Goal: Information Seeking & Learning: Learn about a topic

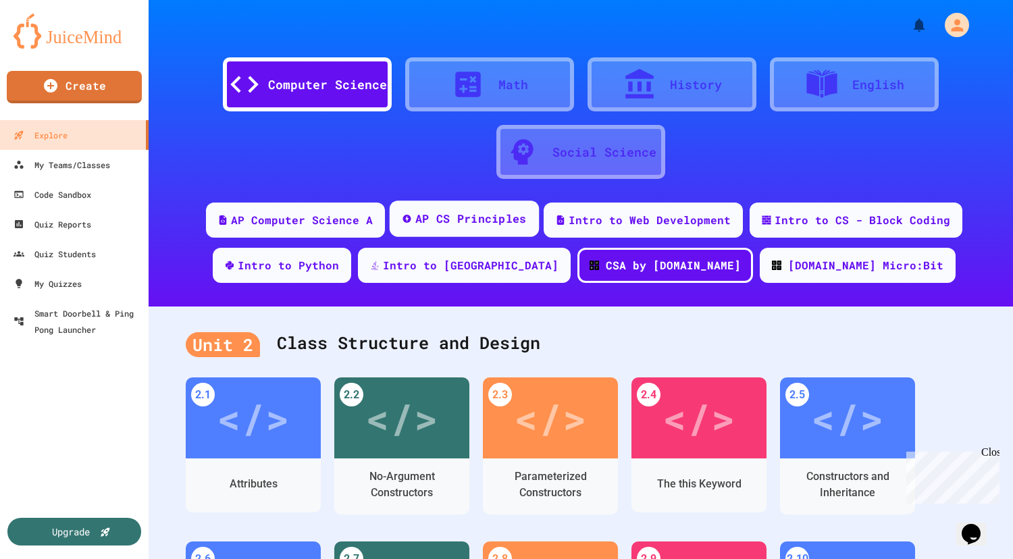
click at [468, 225] on div "AP CS Principles" at bounding box center [470, 219] width 111 height 17
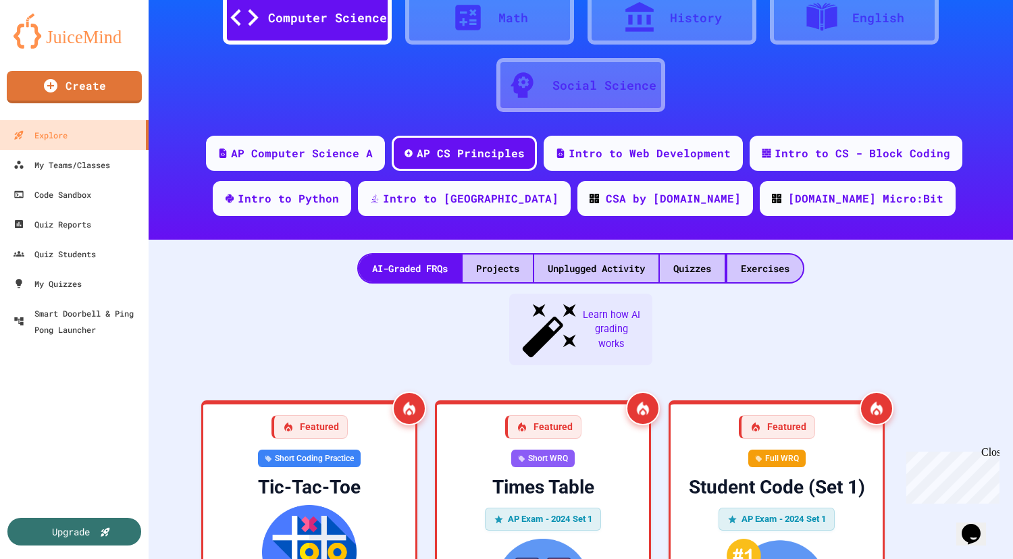
scroll to position [68, 0]
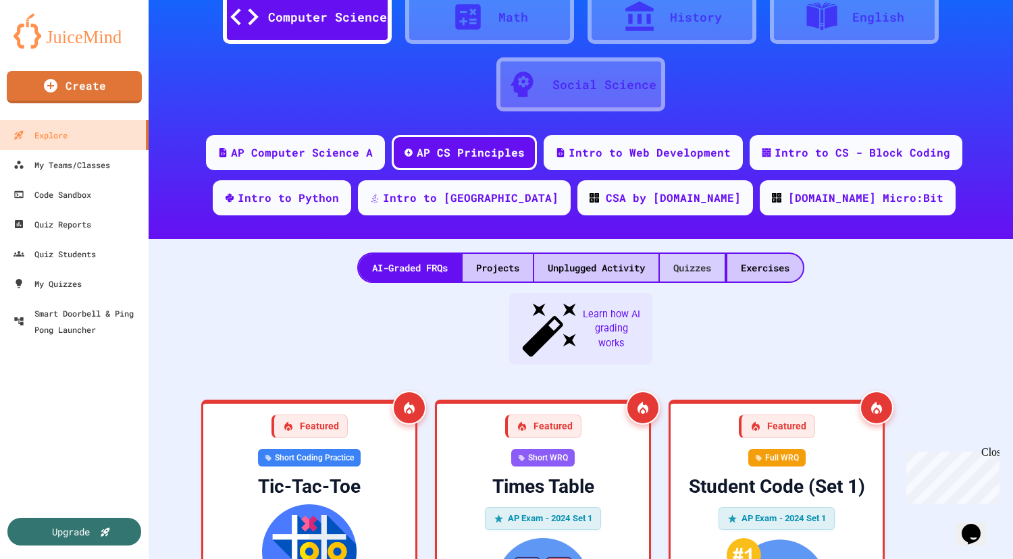
click at [683, 261] on div "Quizzes" at bounding box center [692, 268] width 65 height 28
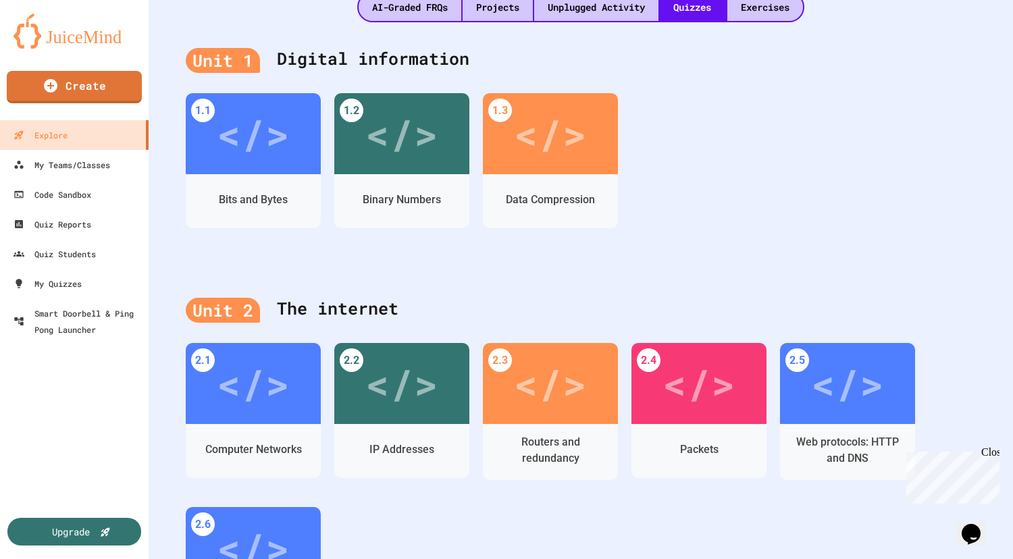
scroll to position [405, 0]
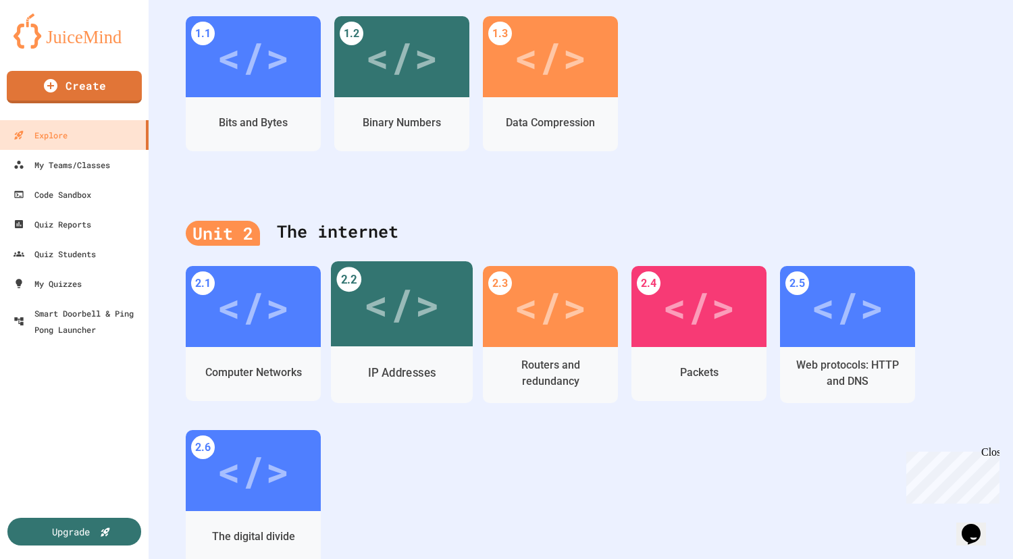
click at [406, 331] on div "</>" at bounding box center [401, 304] width 76 height 64
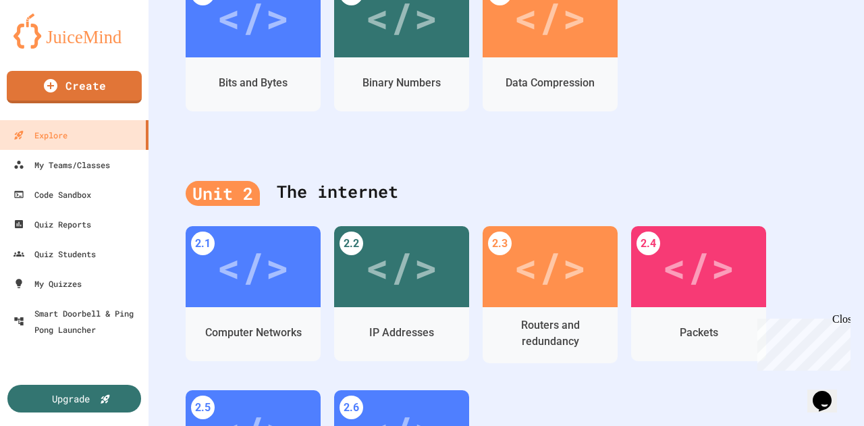
scroll to position [608, 0]
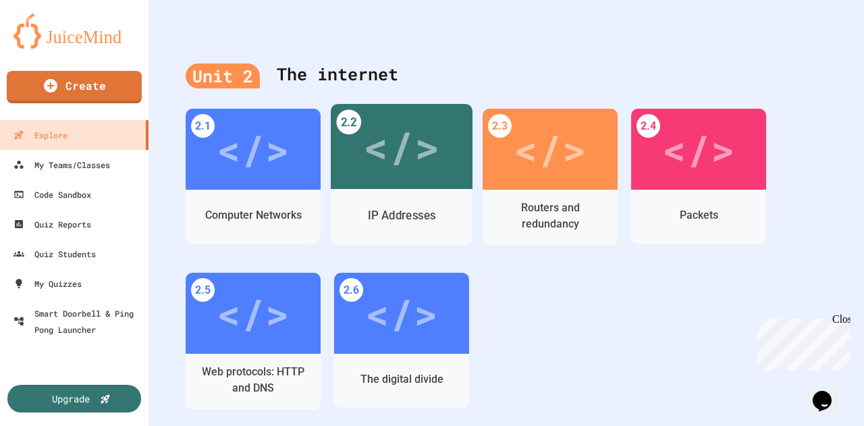
click at [394, 152] on div "</>" at bounding box center [401, 147] width 76 height 64
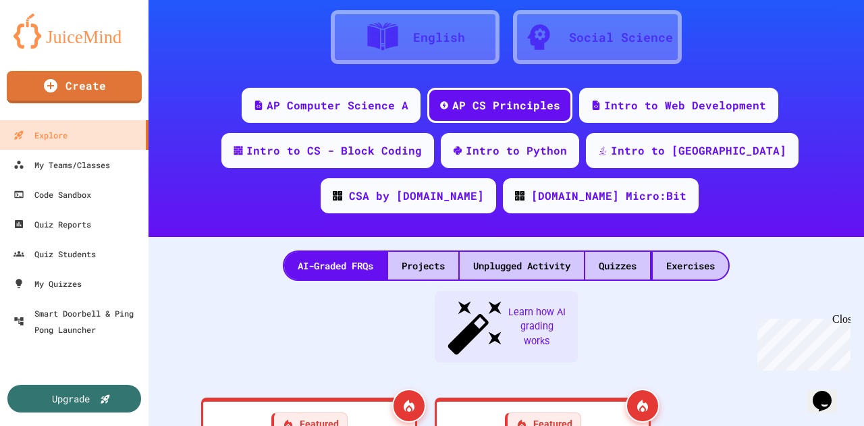
scroll to position [608, 0]
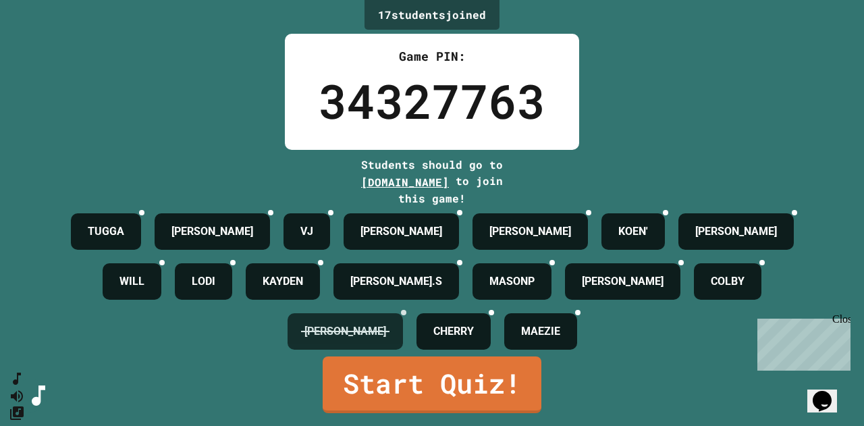
click at [403, 315] on div at bounding box center [403, 312] width 5 height 5
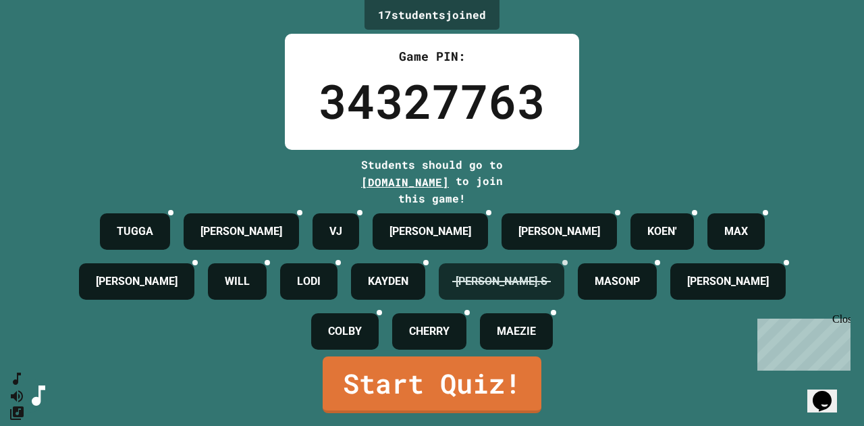
scroll to position [34, 0]
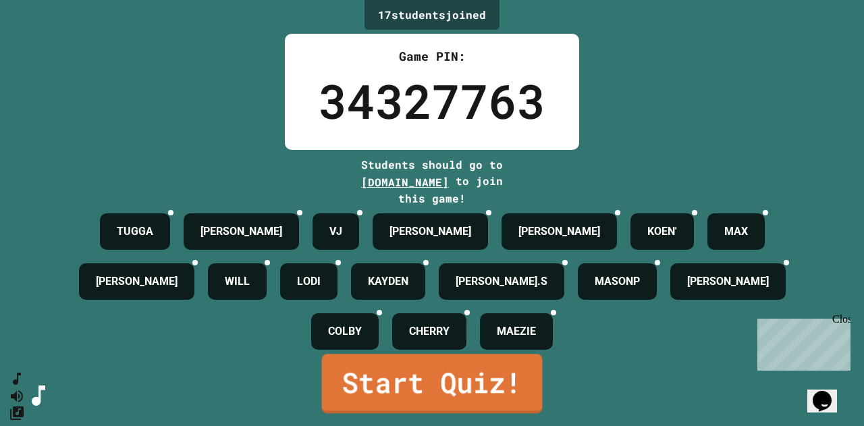
click at [424, 392] on link "Start Quiz!" at bounding box center [432, 383] width 221 height 59
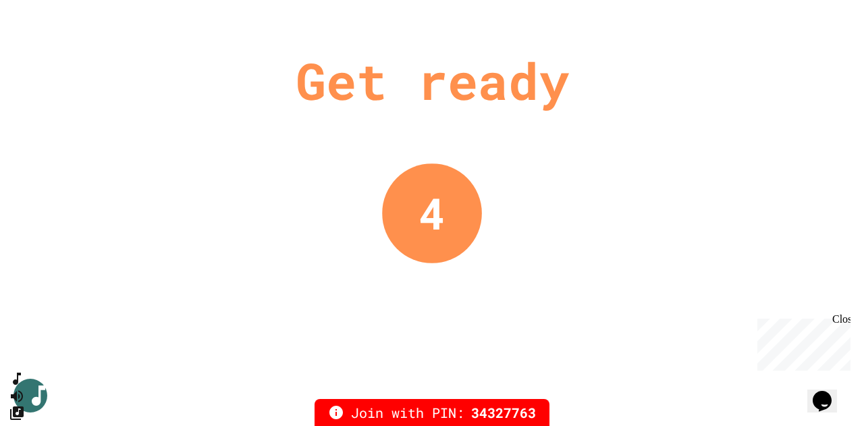
scroll to position [0, 0]
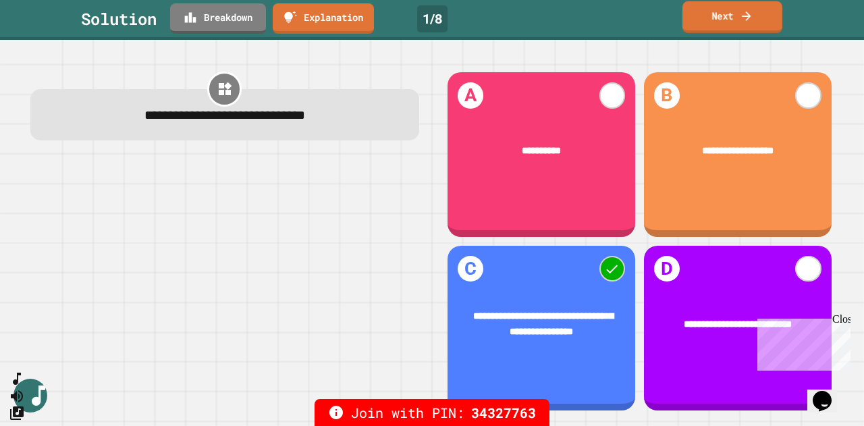
click at [719, 19] on link "Next" at bounding box center [732, 17] width 100 height 32
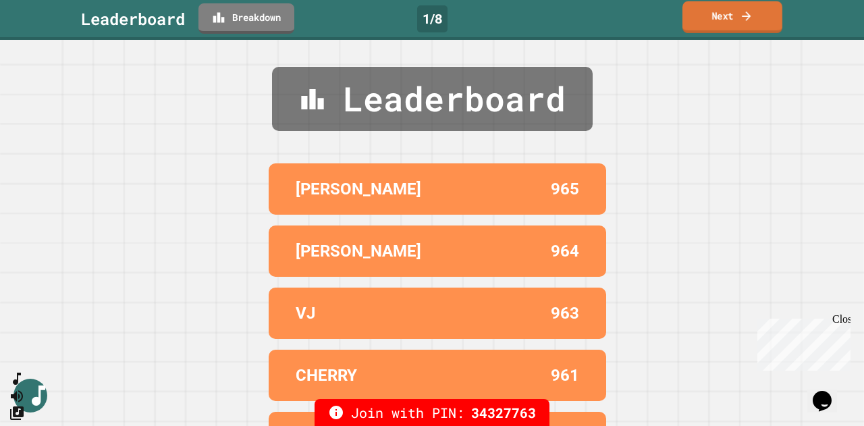
click at [716, 11] on link "Next" at bounding box center [732, 17] width 100 height 32
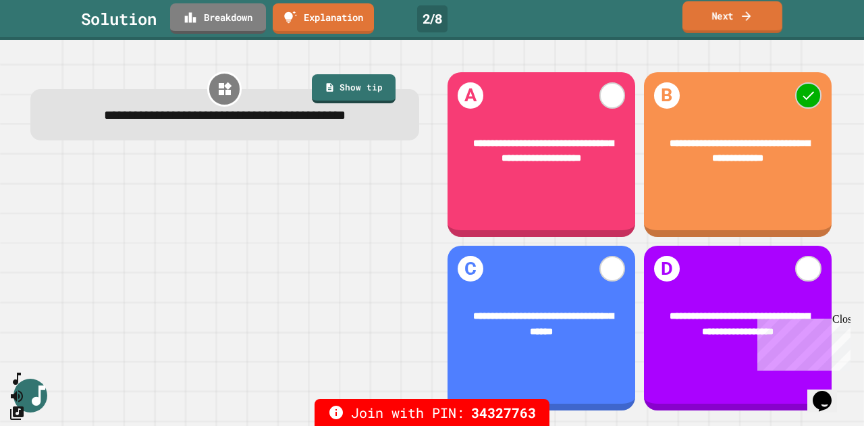
click at [721, 12] on link "Next" at bounding box center [732, 17] width 100 height 32
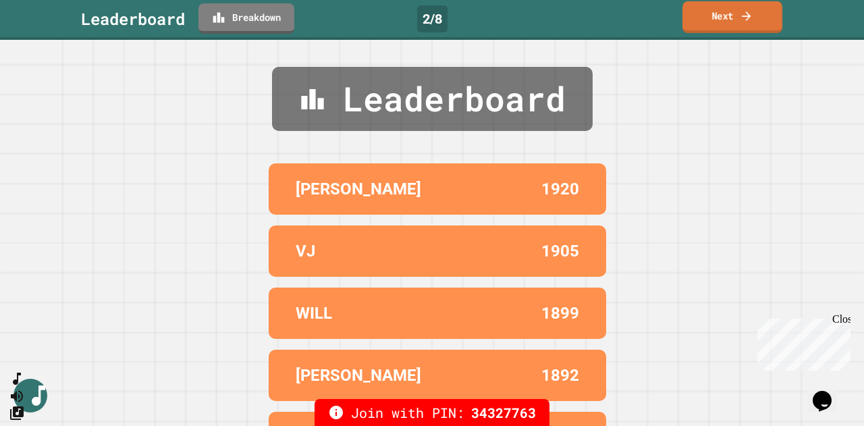
click at [721, 12] on link "Next" at bounding box center [732, 17] width 100 height 32
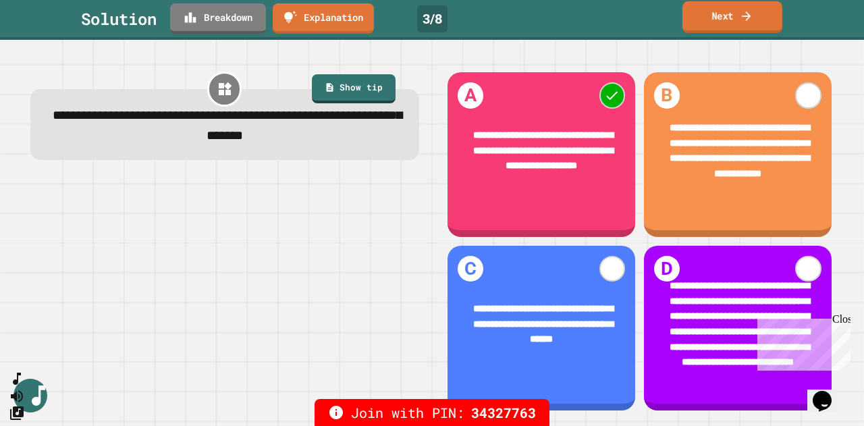
click at [721, 12] on link "Next" at bounding box center [732, 17] width 100 height 32
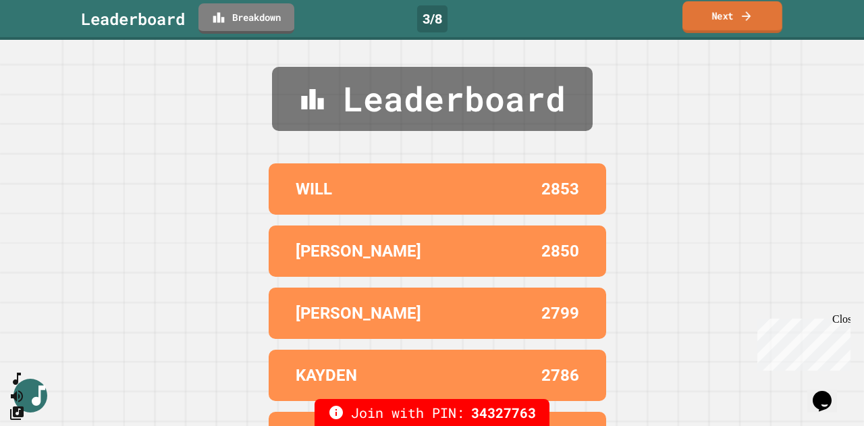
click at [721, 12] on link "Next" at bounding box center [732, 17] width 100 height 32
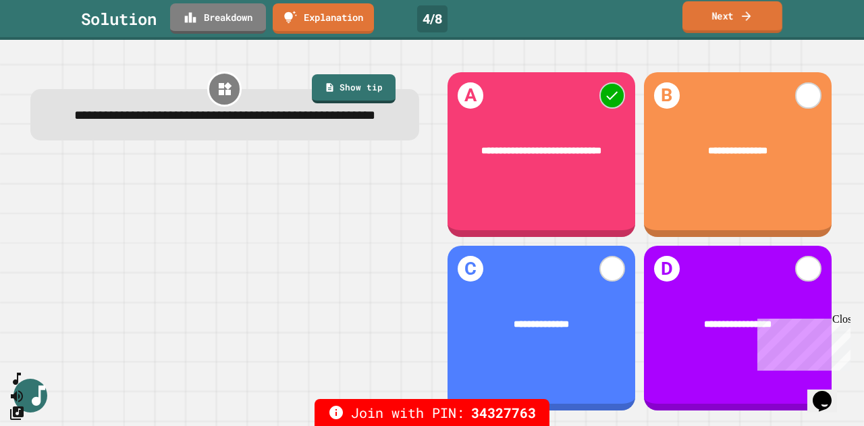
click at [712, 12] on link "Next" at bounding box center [732, 17] width 100 height 32
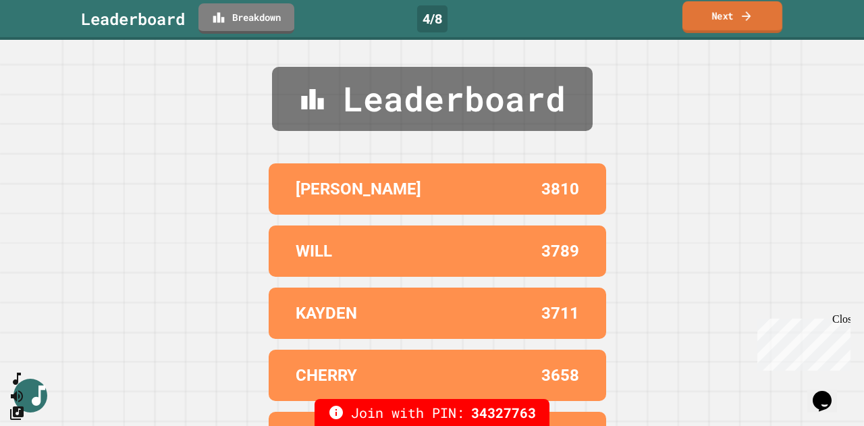
click at [716, 7] on link "Next" at bounding box center [732, 17] width 100 height 32
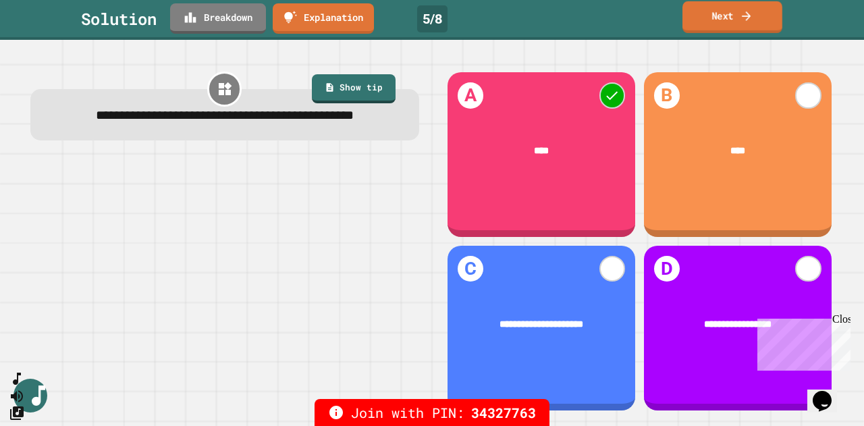
click at [728, 10] on link "Next" at bounding box center [732, 17] width 100 height 32
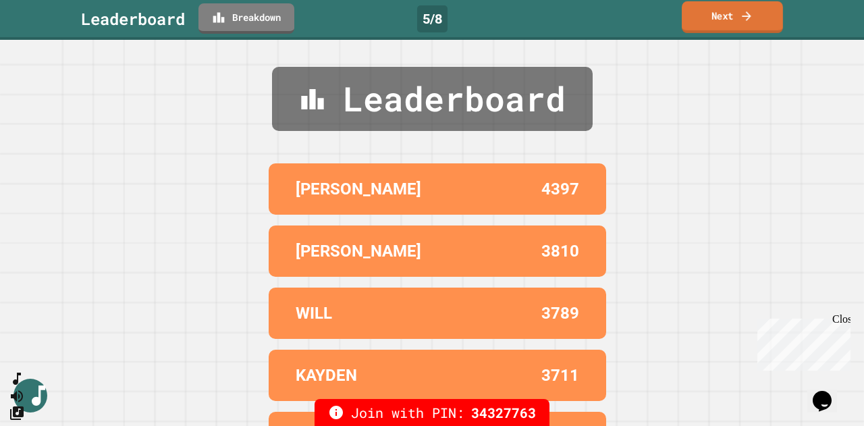
click at [728, 10] on link "Next" at bounding box center [732, 17] width 101 height 32
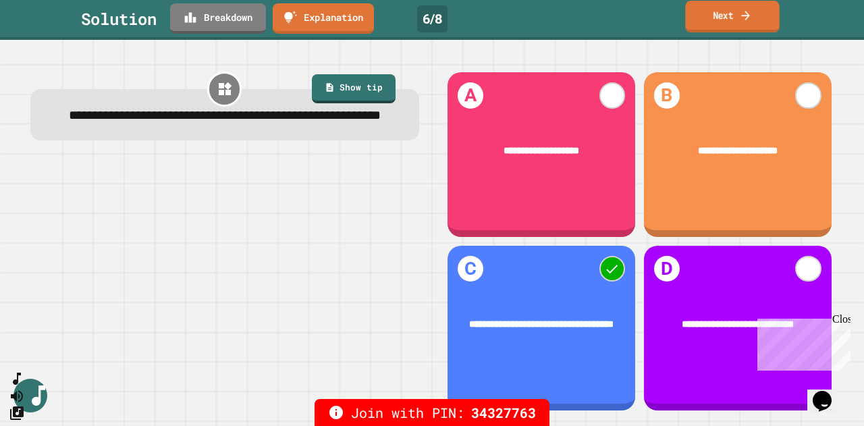
click at [719, 16] on link "Next" at bounding box center [732, 17] width 94 height 32
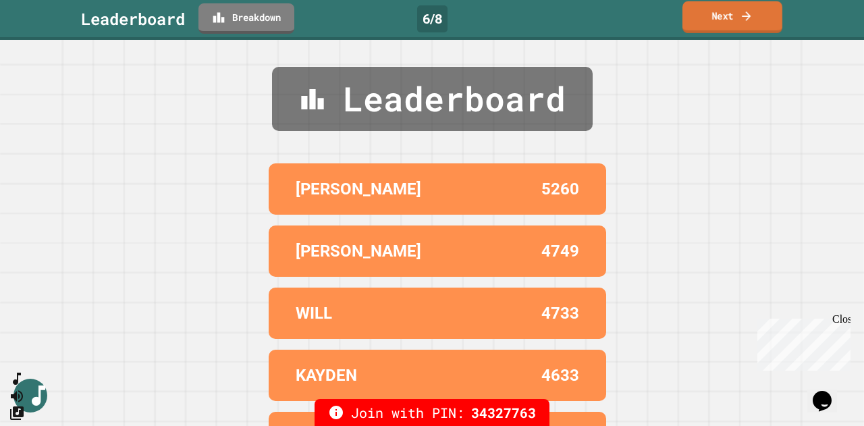
click at [719, 16] on link "Next" at bounding box center [732, 17] width 100 height 32
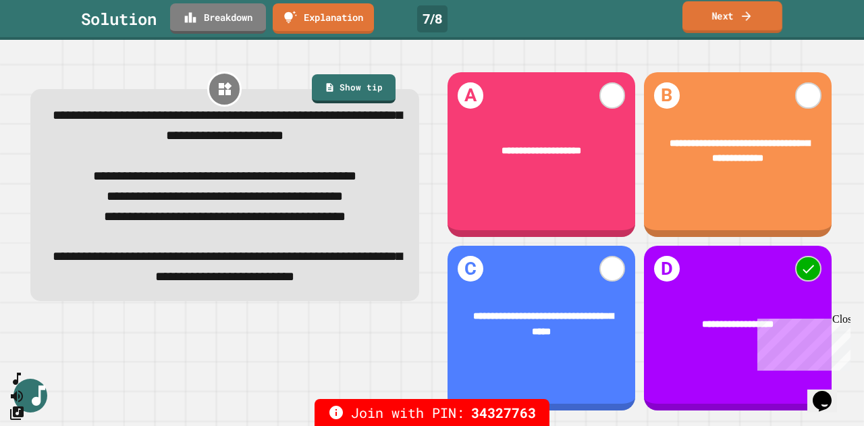
click at [712, 16] on link "Next" at bounding box center [732, 17] width 100 height 32
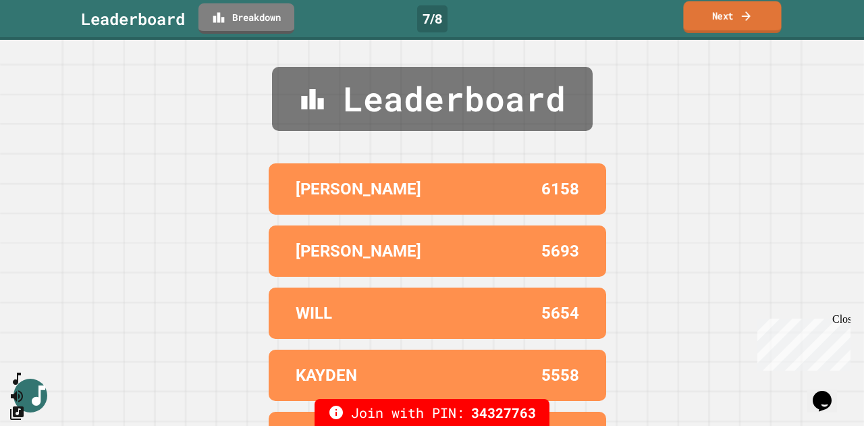
click at [713, 21] on link "Next" at bounding box center [732, 17] width 98 height 32
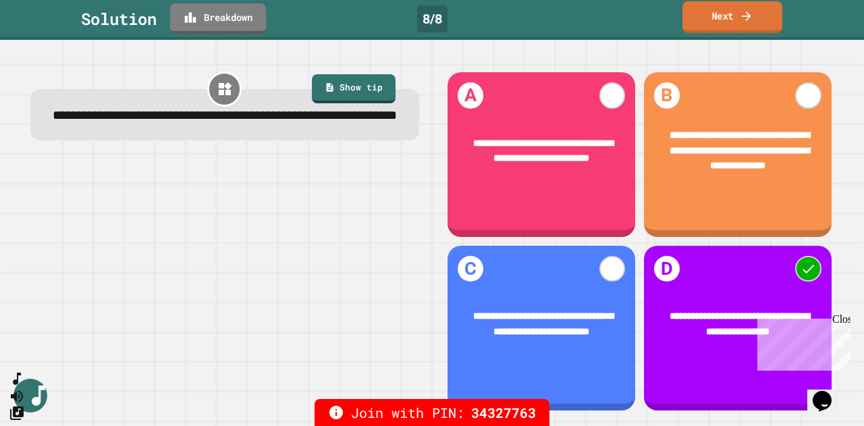
click at [713, 21] on link "Next" at bounding box center [732, 17] width 100 height 32
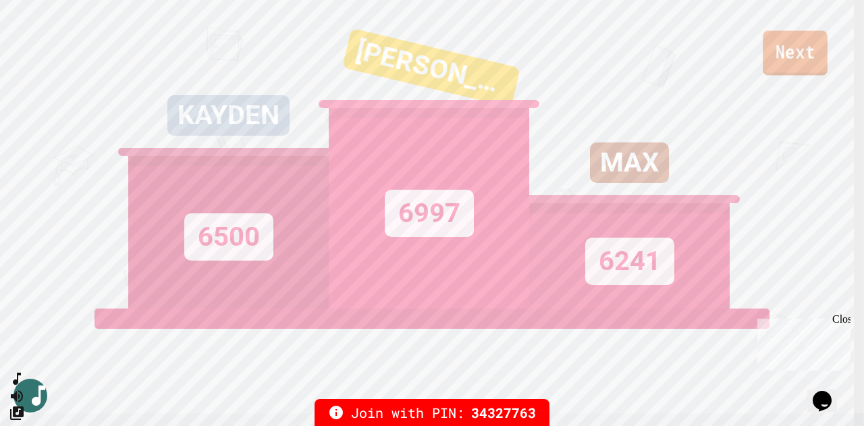
click at [801, 62] on link "Next" at bounding box center [795, 53] width 65 height 45
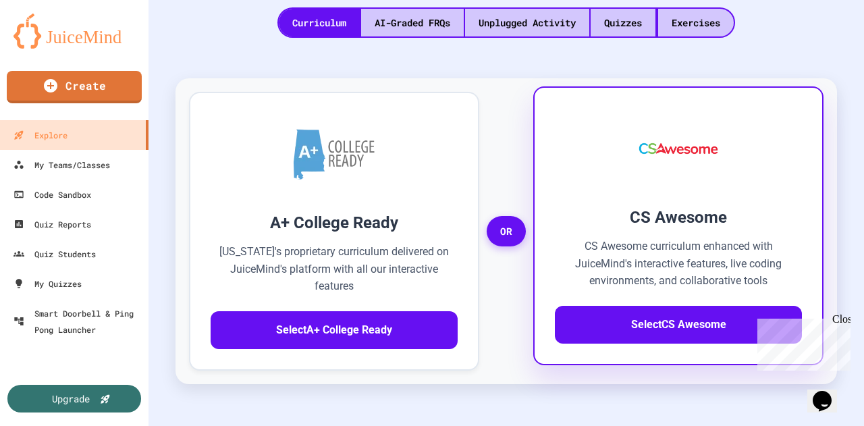
scroll to position [135, 0]
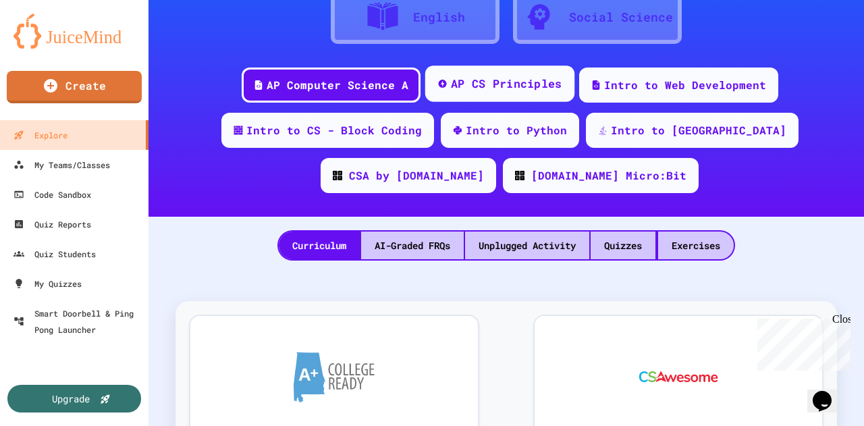
click at [483, 84] on div "AP CS Principles" at bounding box center [505, 84] width 111 height 17
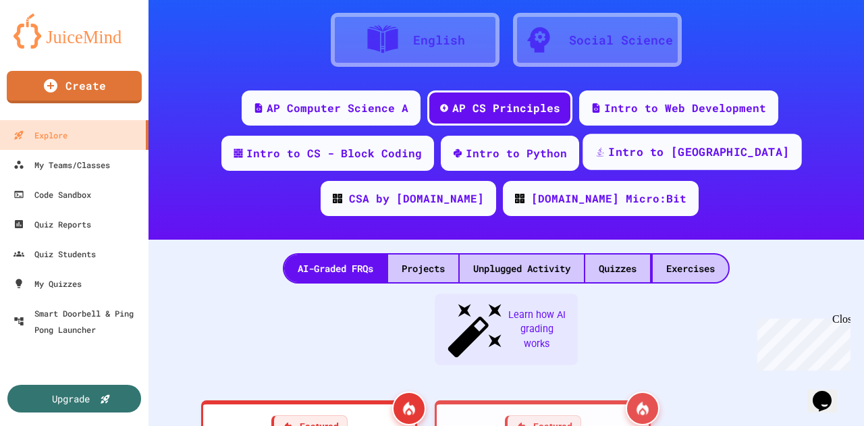
scroll to position [68, 0]
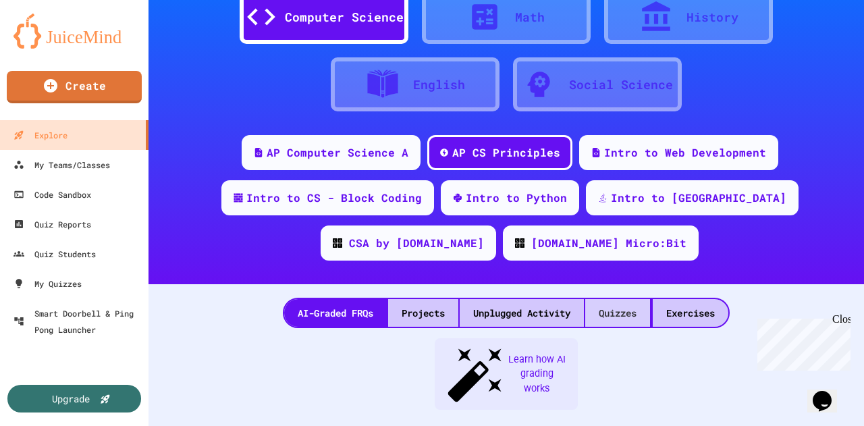
click at [617, 314] on div "Quizzes" at bounding box center [617, 313] width 65 height 28
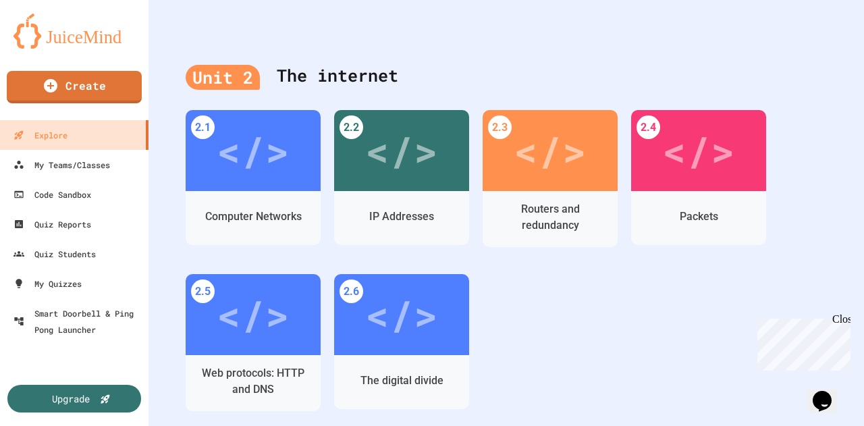
scroll to position [608, 0]
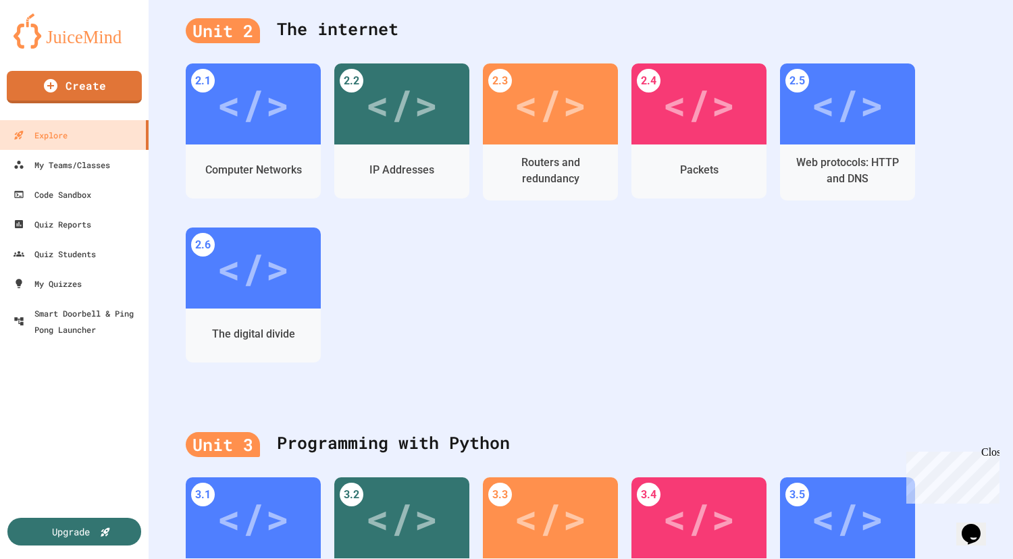
click at [59, 459] on div "Upgrade" at bounding box center [74, 451] width 149 height 215
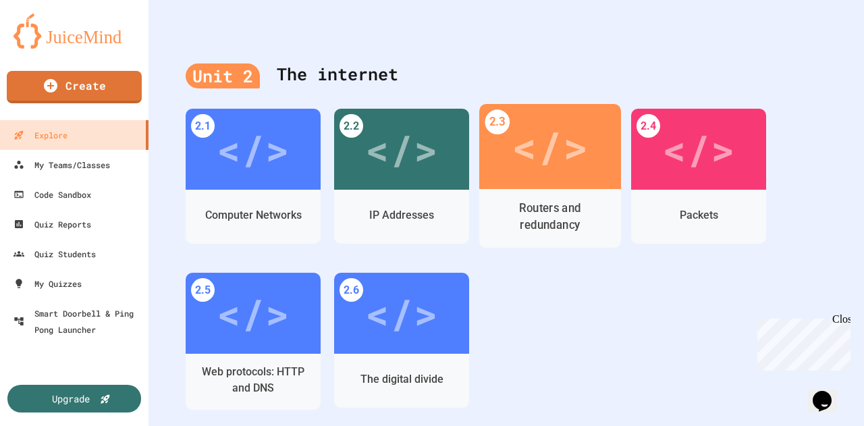
click at [543, 153] on div "</>" at bounding box center [550, 146] width 76 height 63
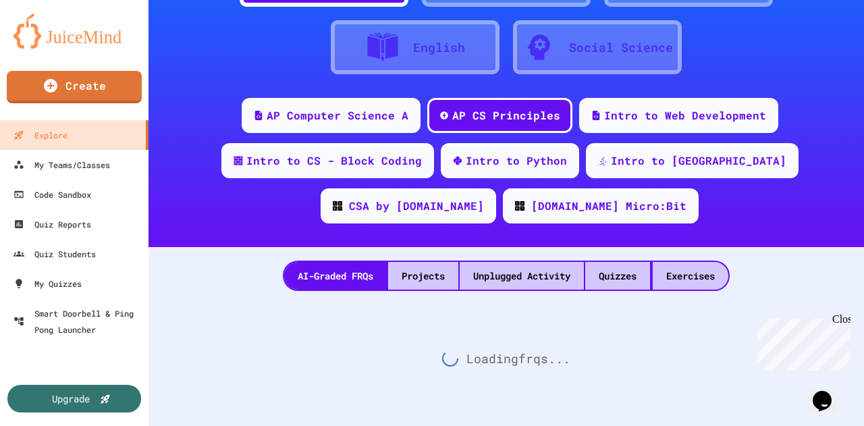
scroll to position [115, 0]
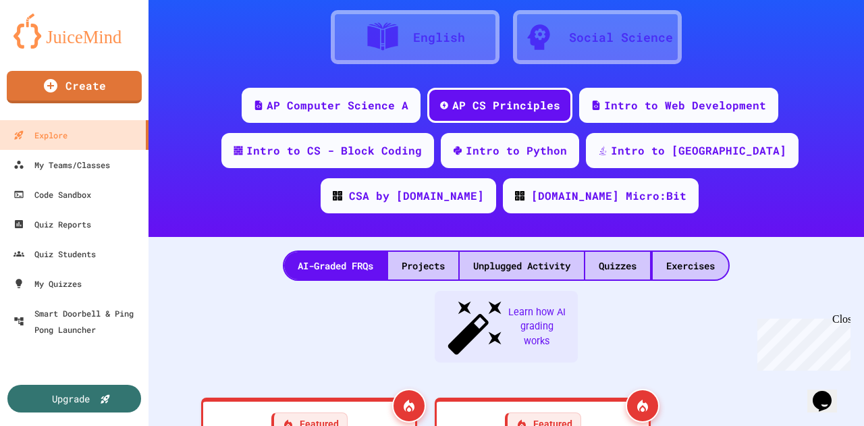
scroll to position [608, 0]
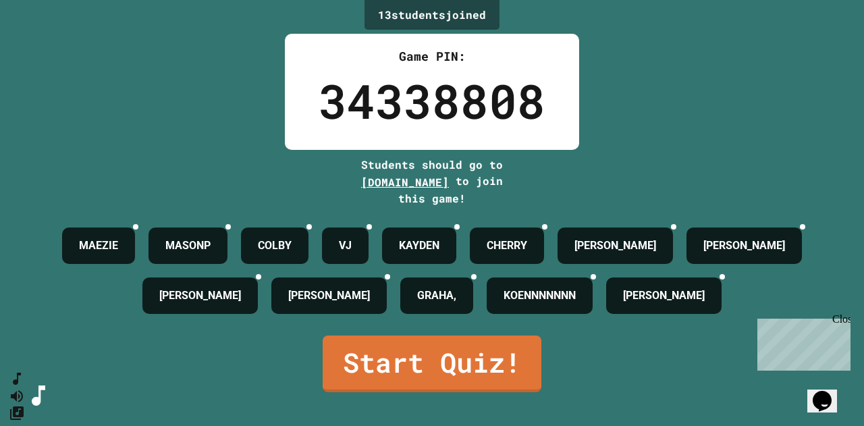
scroll to position [34, 0]
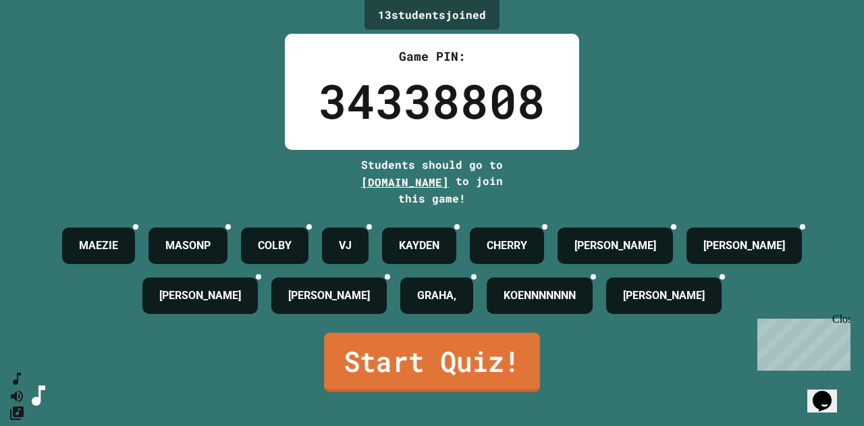
click at [435, 383] on link "Start Quiz!" at bounding box center [432, 362] width 216 height 59
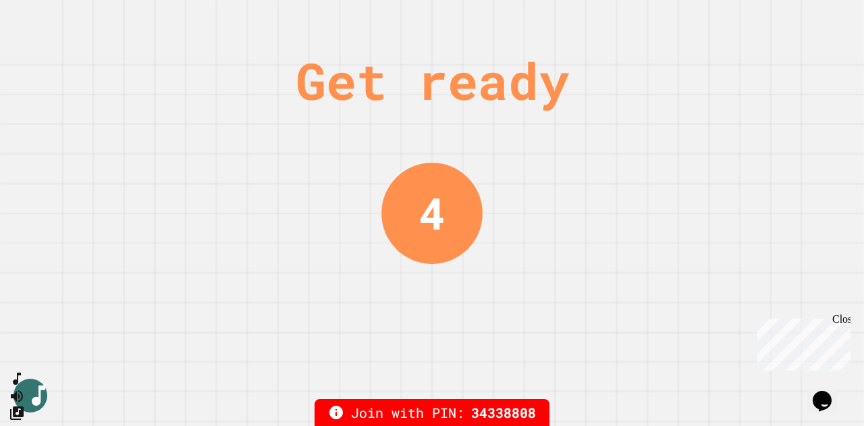
scroll to position [0, 0]
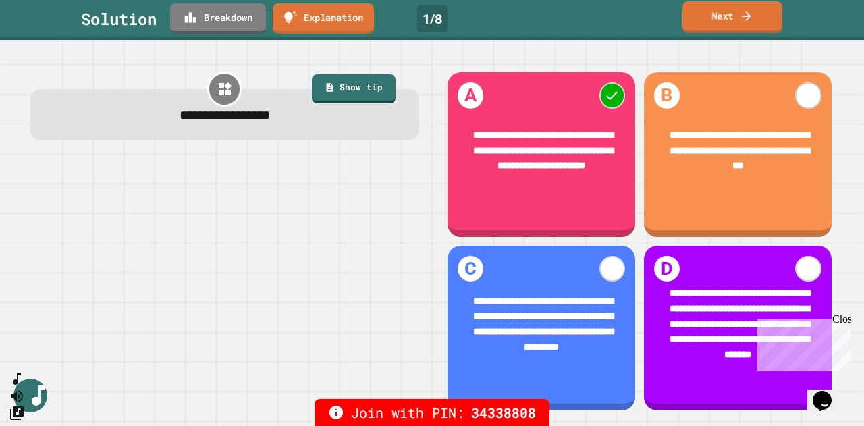
click at [732, 17] on link "Next" at bounding box center [732, 17] width 100 height 32
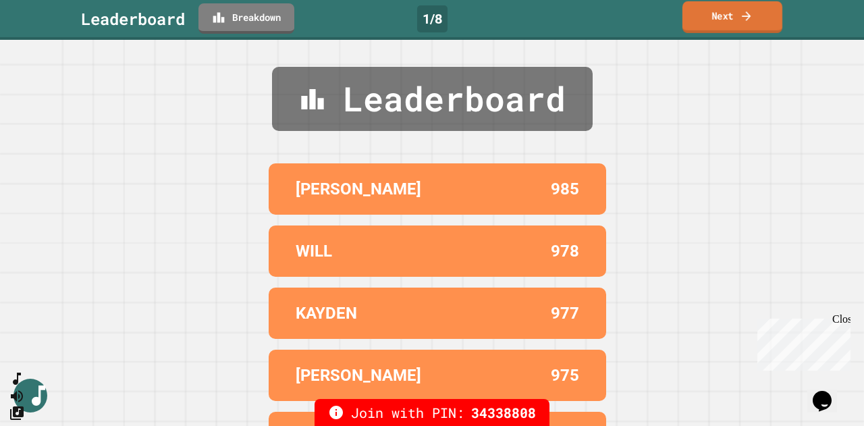
click at [732, 17] on link "Next" at bounding box center [732, 17] width 100 height 32
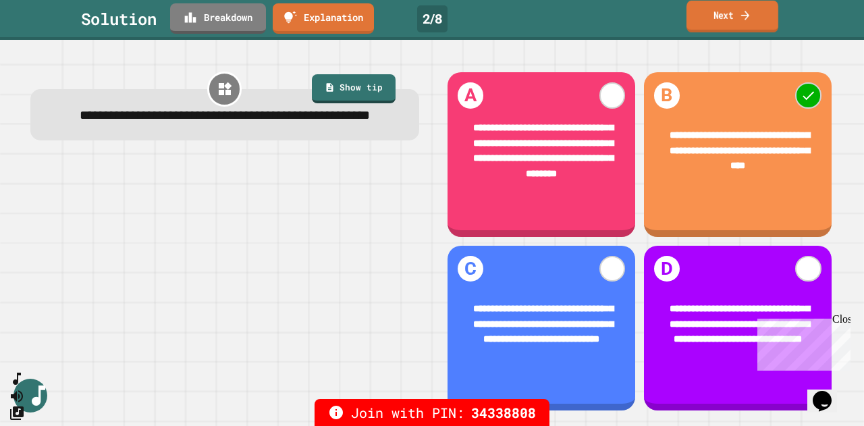
click at [724, 30] on link "Next" at bounding box center [733, 17] width 92 height 32
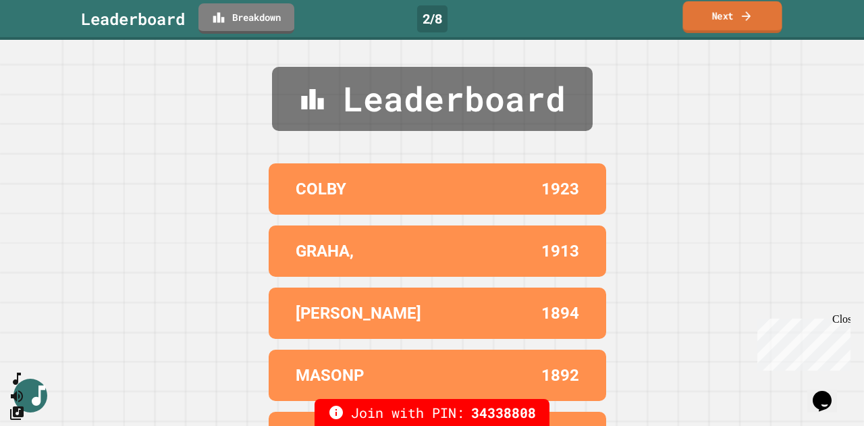
click at [731, 18] on link "Next" at bounding box center [731, 17] width 99 height 32
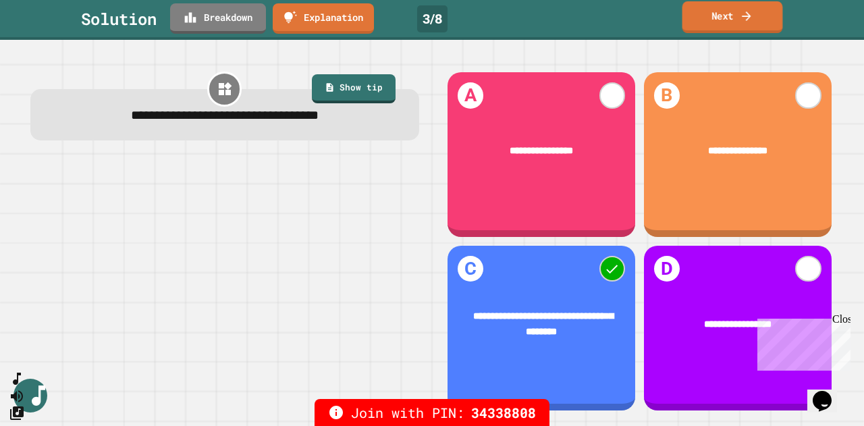
click at [728, 17] on link "Next" at bounding box center [732, 17] width 101 height 32
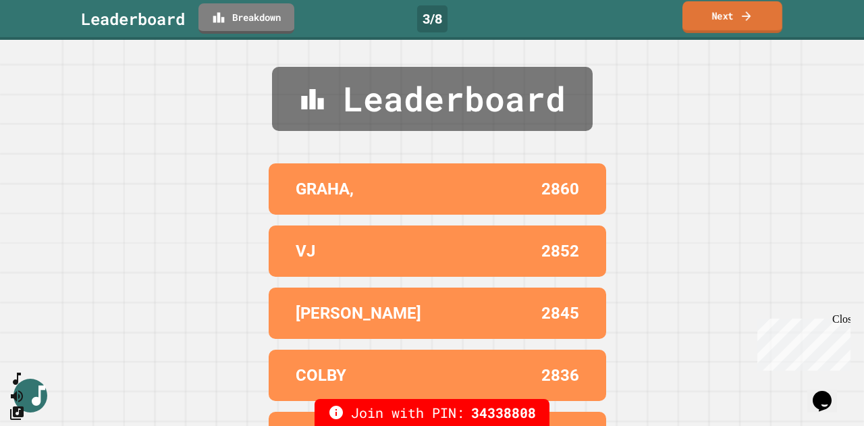
click at [728, 17] on link "Next" at bounding box center [732, 17] width 100 height 32
